Goal: Task Accomplishment & Management: Complete application form

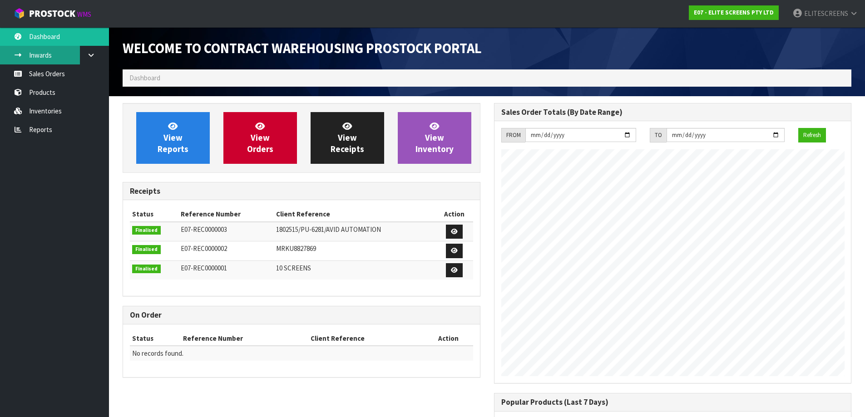
scroll to position [386, 371]
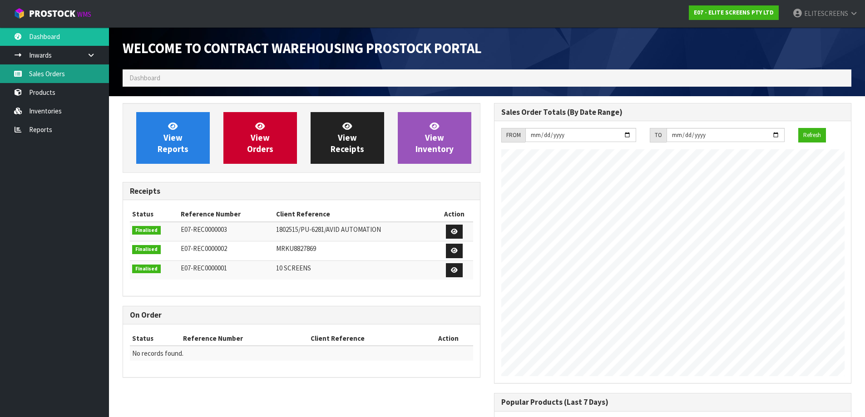
click at [38, 77] on link "Sales Orders" at bounding box center [54, 74] width 109 height 19
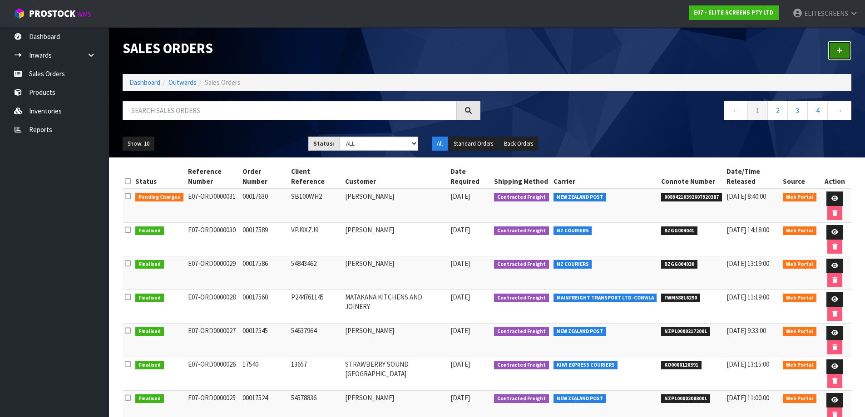
click at [842, 48] on icon at bounding box center [840, 50] width 6 height 7
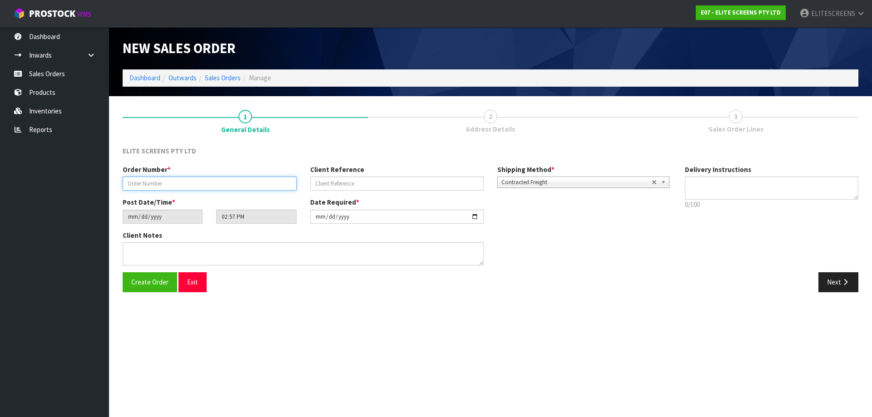
click at [159, 186] on input "text" at bounding box center [210, 184] width 174 height 14
paste input "00017640"
type input "00017640"
click at [382, 182] on input "text" at bounding box center [397, 184] width 174 height 14
paste input "M135XWH2"
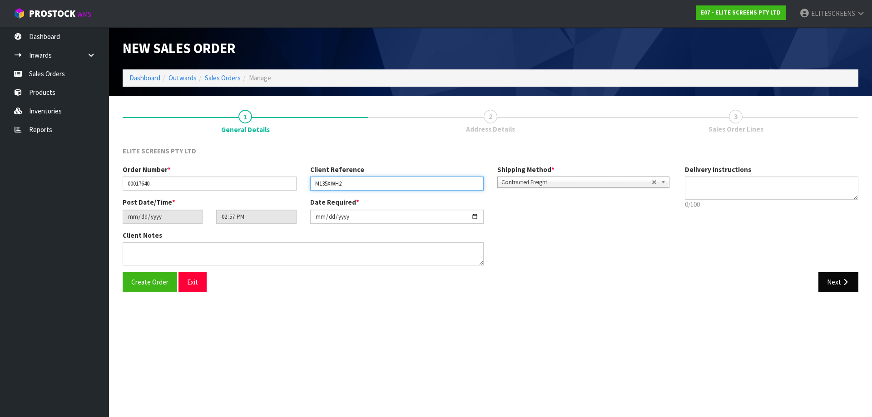
type input "M135XWH2"
click at [837, 281] on button "Next" at bounding box center [839, 283] width 40 height 20
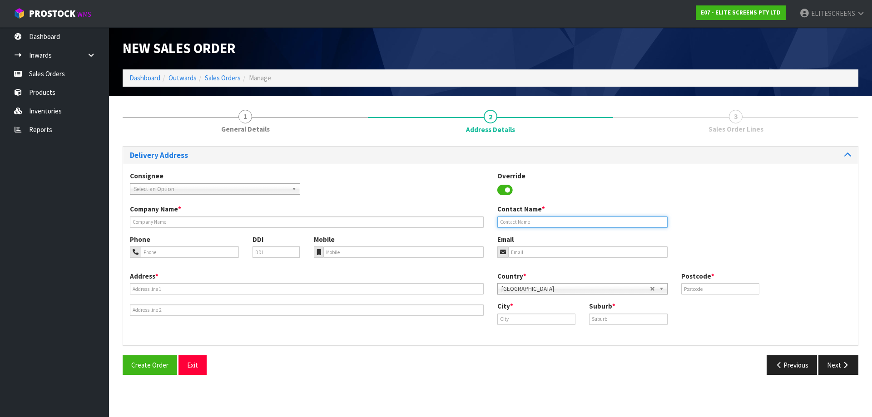
click at [521, 224] on input "text" at bounding box center [582, 222] width 170 height 11
paste input "[PERSON_NAME]"
type input "[PERSON_NAME]"
click at [183, 256] on input "tel" at bounding box center [190, 252] width 98 height 11
paste input "021 963 242"
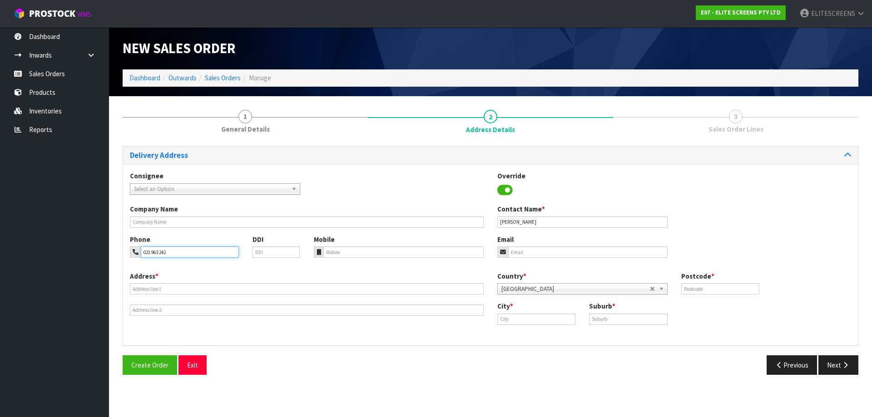
type input "021 963 242"
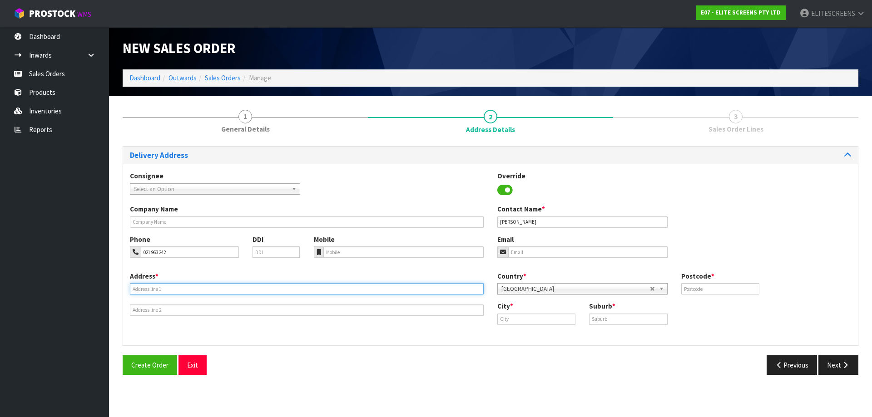
click at [148, 288] on input "text" at bounding box center [307, 288] width 354 height 11
paste input "LEVEL 2"
type input "LEVEL 2"
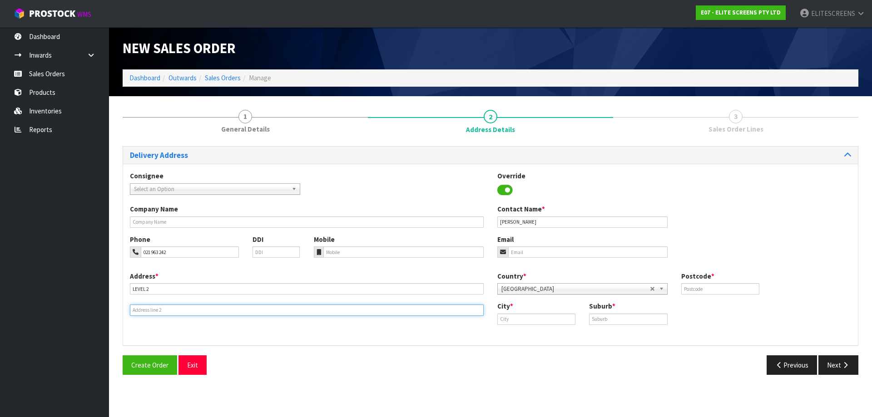
click at [150, 310] on input "text" at bounding box center [307, 310] width 354 height 11
paste input "[STREET_ADDRESS][PERSON_NAME]"
type input "[STREET_ADDRESS][PERSON_NAME]"
click at [710, 286] on input "text" at bounding box center [720, 288] width 78 height 11
type input "6011"
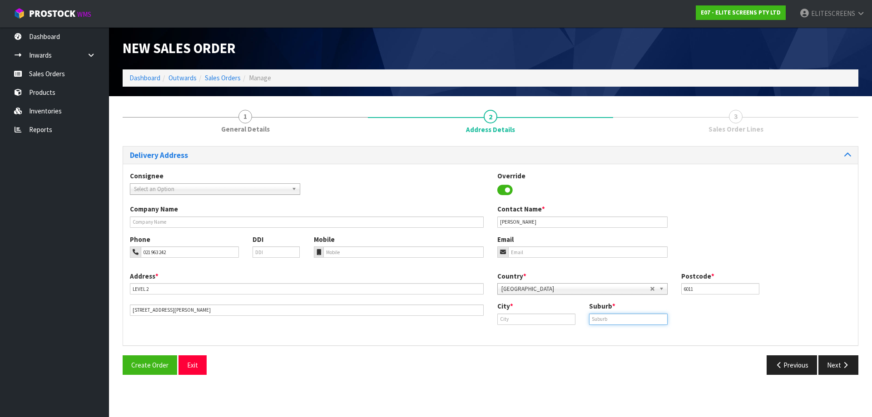
click at [607, 320] on input "text" at bounding box center [628, 319] width 78 height 11
paste input "[GEOGRAPHIC_DATA]"
type input "[GEOGRAPHIC_DATA]"
click at [534, 322] on input "text" at bounding box center [536, 319] width 78 height 11
click at [550, 332] on link "Well [PERSON_NAME]" at bounding box center [534, 335] width 72 height 12
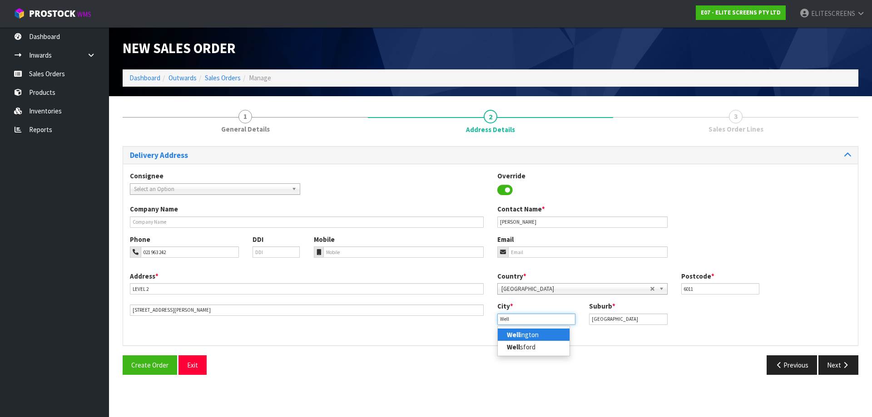
type input "[GEOGRAPHIC_DATA]"
click at [839, 369] on button "Next" at bounding box center [839, 366] width 40 height 20
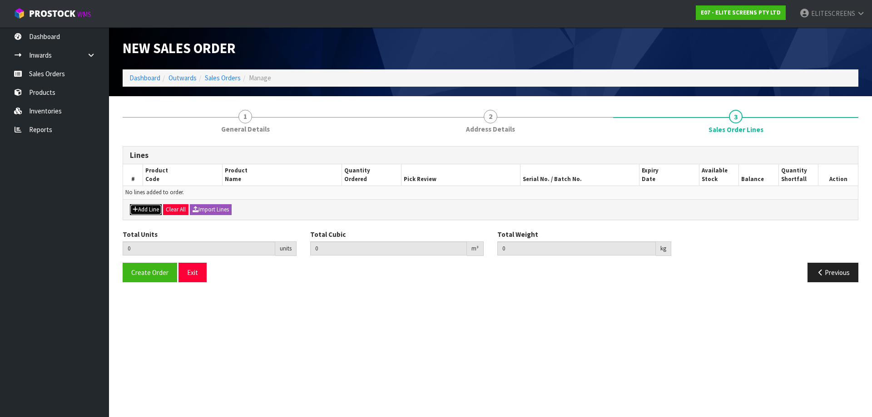
click at [150, 212] on button "Add Line" at bounding box center [146, 209] width 32 height 11
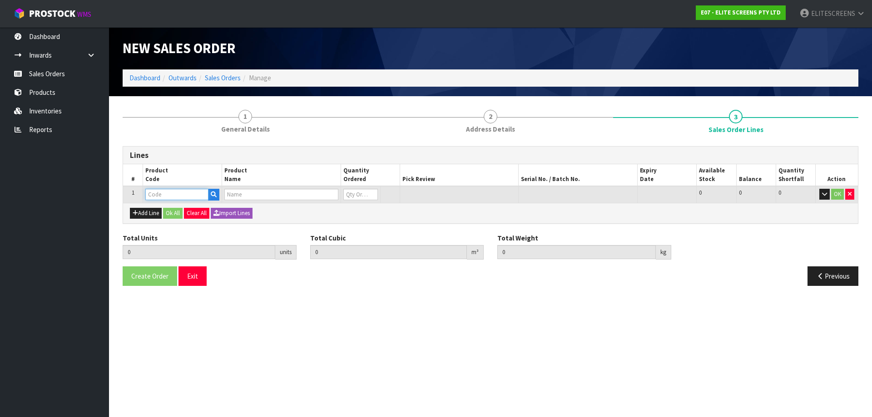
click at [164, 197] on input "text" at bounding box center [176, 194] width 63 height 11
type input "M135"
click at [181, 212] on link "M135 XWH2" at bounding box center [182, 210] width 72 height 12
type input "M135XWH2"
type input "0.000000"
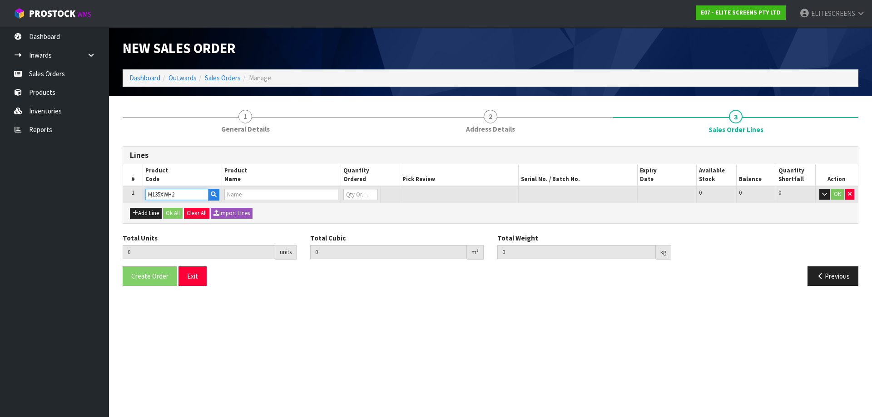
type input "0.000"
type input "MANAUL 135" (16:9)"
type input "0"
click at [337, 195] on tr "1 M135XWH2 MANAUL 135" (16:9) 0 [MEDICAL_DATA] 4 4 0 OK" at bounding box center [490, 194] width 735 height 17
type input "1"
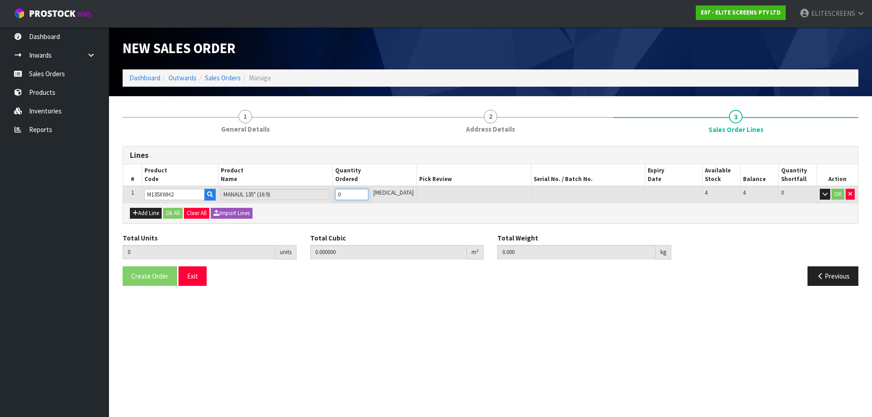
type input "0.09072"
type input "13.86"
type input "1"
click at [839, 194] on button "OK" at bounding box center [838, 194] width 13 height 11
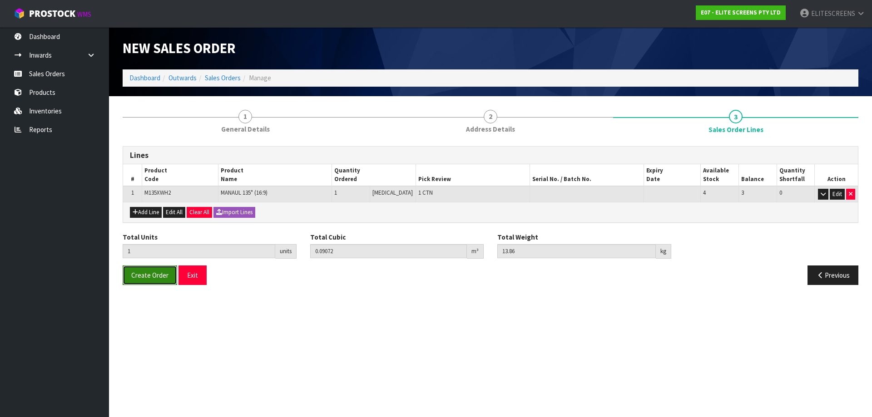
click at [158, 277] on span "Create Order" at bounding box center [149, 275] width 37 height 9
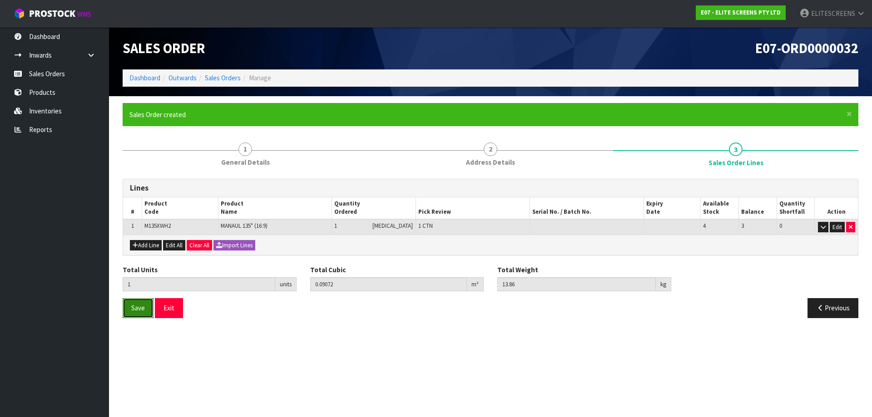
click at [139, 312] on span "Save" at bounding box center [138, 308] width 14 height 9
click at [173, 308] on button "Exit" at bounding box center [169, 308] width 28 height 20
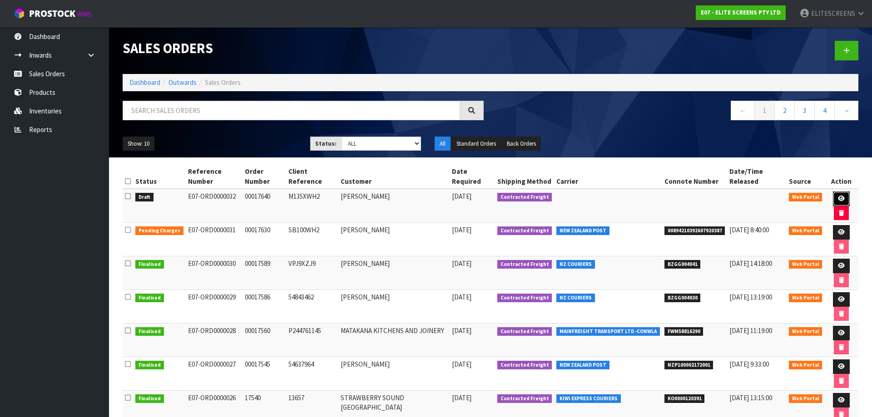
click at [838, 196] on icon at bounding box center [841, 199] width 7 height 6
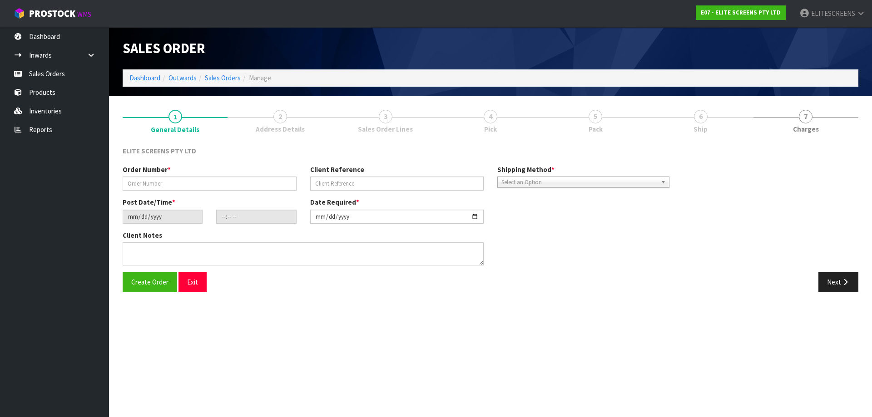
type input "00017640"
type input "M135XWH2"
type input "[DATE]"
type input "18:57:00.000"
type input "[DATE]"
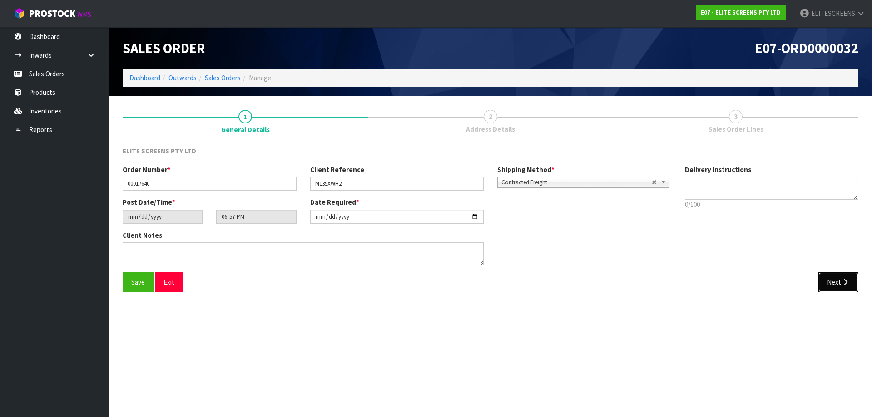
click at [834, 281] on button "Next" at bounding box center [839, 283] width 40 height 20
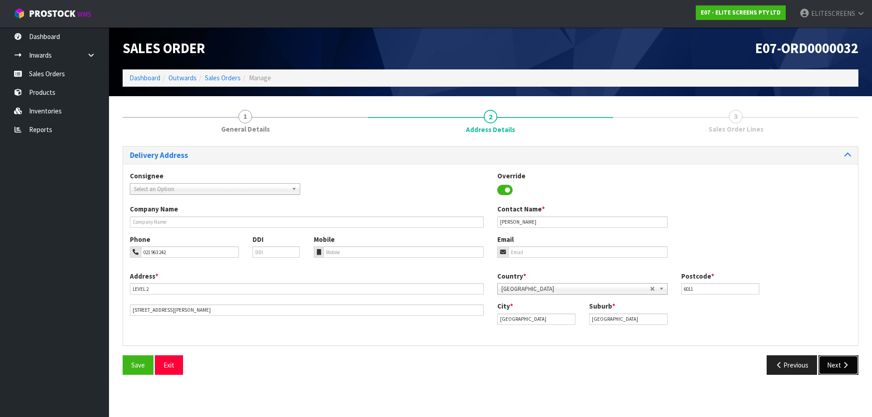
click at [847, 365] on icon "button" at bounding box center [845, 365] width 9 height 7
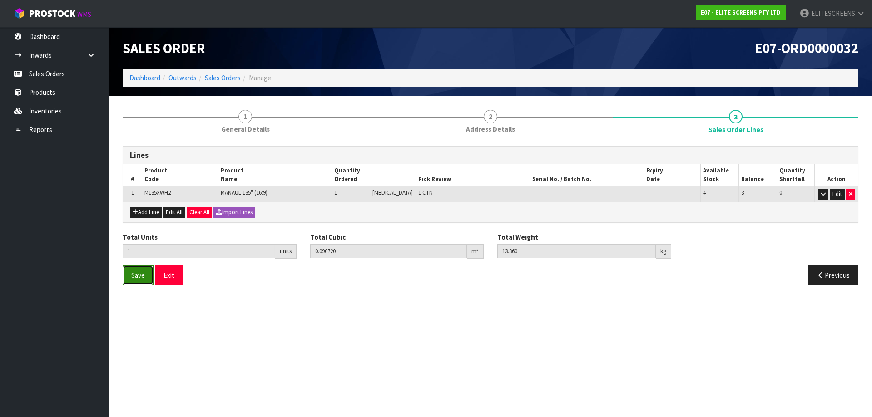
click at [142, 272] on span "Save" at bounding box center [138, 275] width 14 height 9
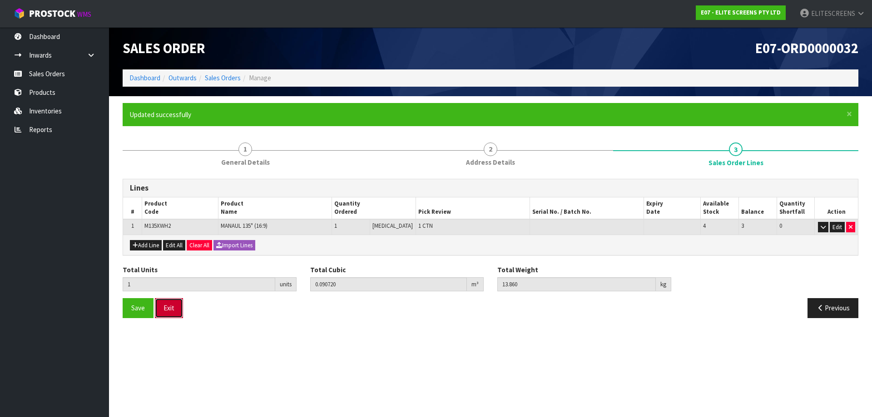
drag, startPoint x: 170, startPoint y: 308, endPoint x: 175, endPoint y: 308, distance: 4.6
click at [171, 308] on button "Exit" at bounding box center [169, 308] width 28 height 20
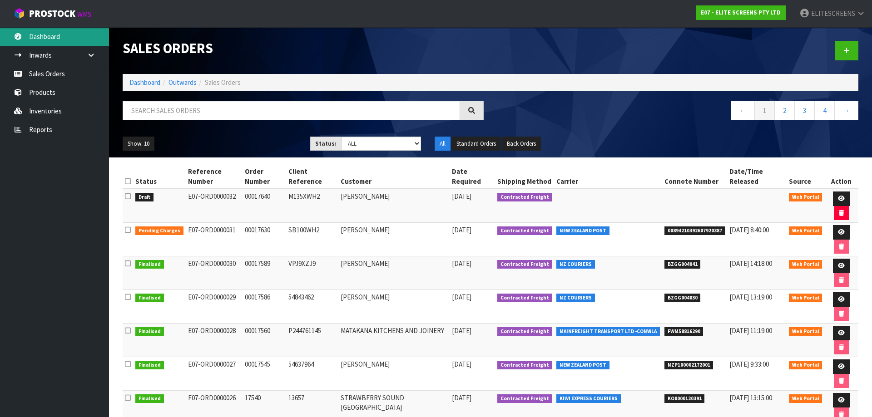
click at [53, 37] on link "Dashboard" at bounding box center [54, 36] width 109 height 19
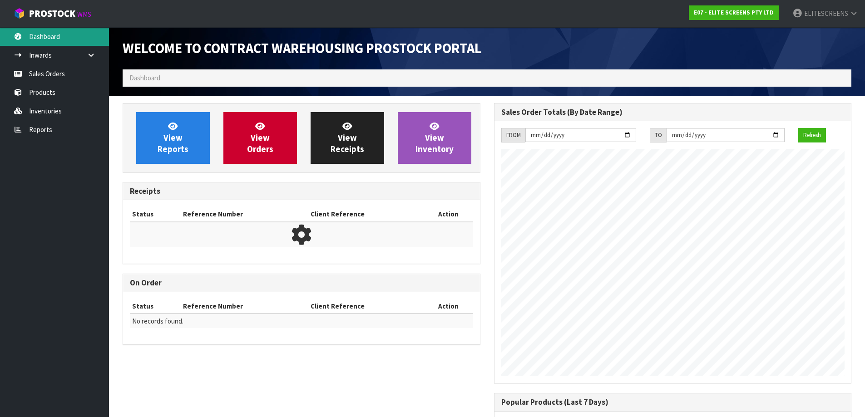
scroll to position [386, 371]
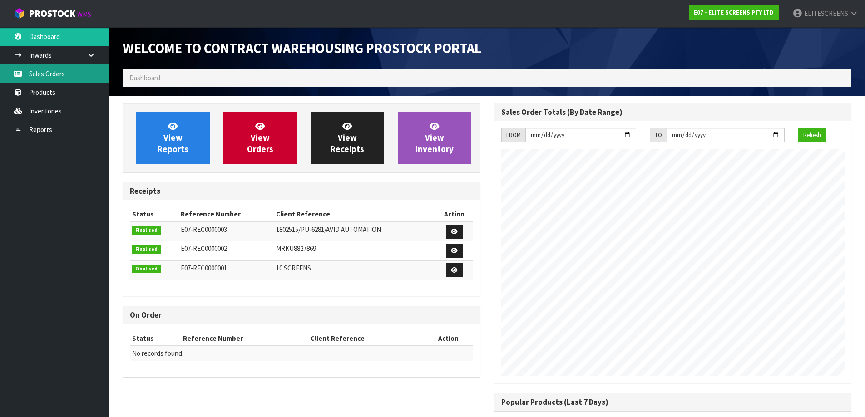
click at [35, 74] on link "Sales Orders" at bounding box center [54, 74] width 109 height 19
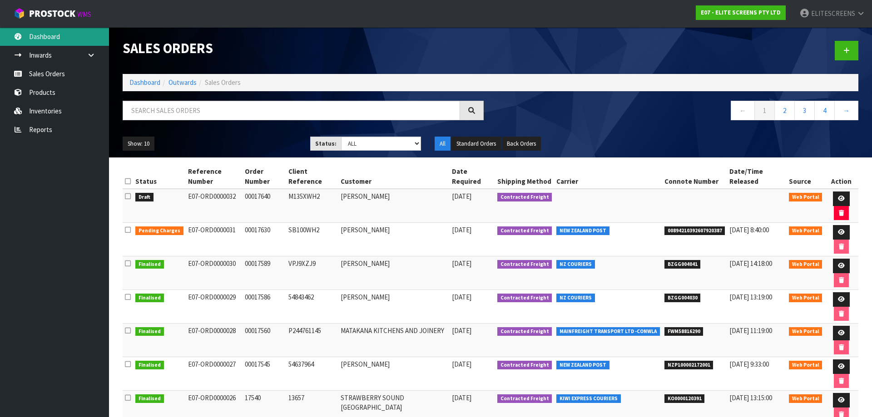
click at [34, 35] on link "Dashboard" at bounding box center [54, 36] width 109 height 19
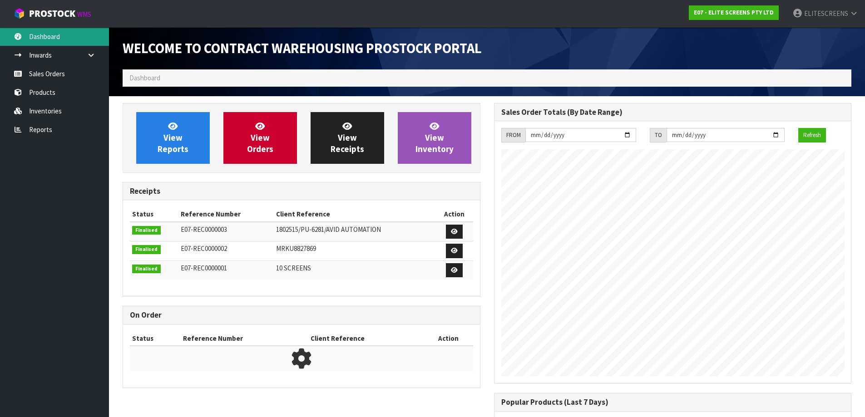
scroll to position [386, 371]
